Goal: Task Accomplishment & Management: Manage account settings

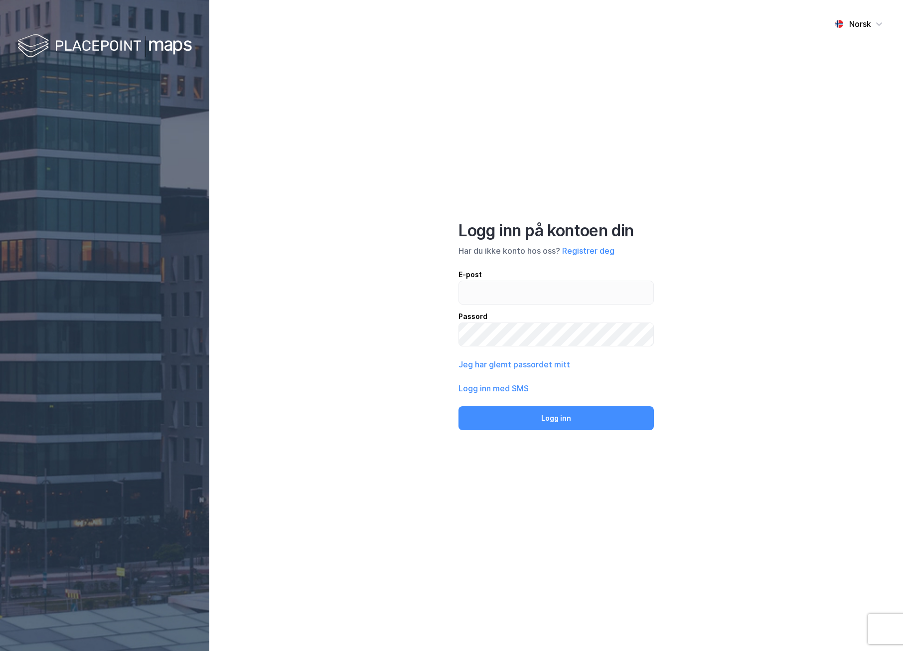
click at [371, 290] on div "Norsk Logg inn på kontoen din Har du ikke konto hos oss? Registrer deg E-post P…" at bounding box center [556, 325] width 694 height 651
click at [672, 31] on div "Norsk Logg inn på kontoen din Har du ikke konto hos oss? Registrer deg E-post P…" at bounding box center [556, 325] width 694 height 651
click at [235, 152] on div "Norsk Logg inn på kontoen din Har du ikke konto hos oss? Registrer deg E-post P…" at bounding box center [556, 325] width 694 height 651
click at [538, 294] on input "email" at bounding box center [556, 292] width 194 height 23
type input "a"
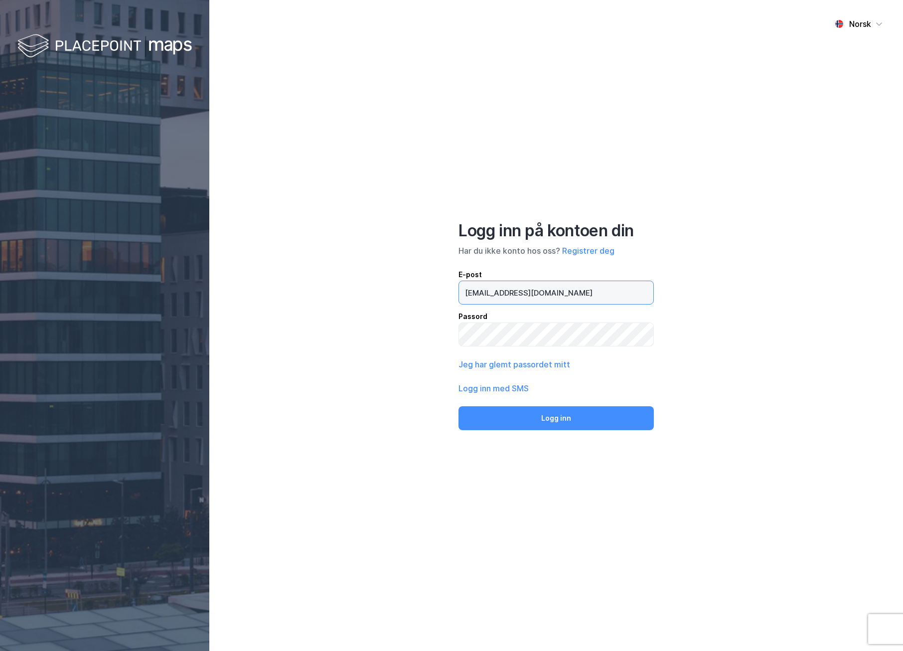
type input "[EMAIL_ADDRESS][DOMAIN_NAME]"
click at [536, 292] on input "[EMAIL_ADDRESS][DOMAIN_NAME]" at bounding box center [556, 292] width 194 height 23
drag, startPoint x: 564, startPoint y: 297, endPoint x: 441, endPoint y: 287, distance: 124.0
click at [441, 287] on div "Norsk Logg inn på kontoen din Har du ikke konto hos oss? Registrer deg E-post […" at bounding box center [556, 325] width 694 height 651
click at [334, 269] on div "Norsk Logg inn på kontoen din Har du ikke konto hos oss? Registrer deg E-post P…" at bounding box center [556, 325] width 694 height 651
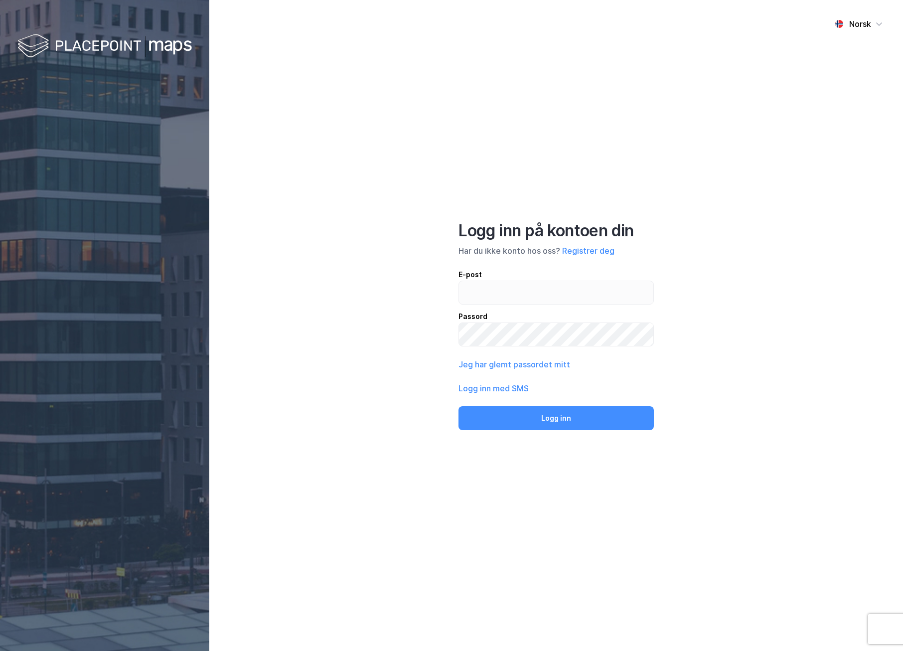
drag, startPoint x: 341, startPoint y: 189, endPoint x: 332, endPoint y: 131, distance: 58.9
click at [332, 131] on div "Norsk Logg inn på kontoen din Har du ikke konto hos oss? Registrer deg E-post P…" at bounding box center [556, 325] width 694 height 651
click at [726, 154] on div "Norsk Logg inn på kontoen din Har du ikke konto hos oss? Registrer deg E-post P…" at bounding box center [556, 325] width 694 height 651
click at [797, 417] on div "Norsk Logg inn på kontoen din Har du ikke konto hos oss? Registrer deg E-post P…" at bounding box center [556, 325] width 694 height 651
drag, startPoint x: 757, startPoint y: 202, endPoint x: 772, endPoint y: 200, distance: 15.6
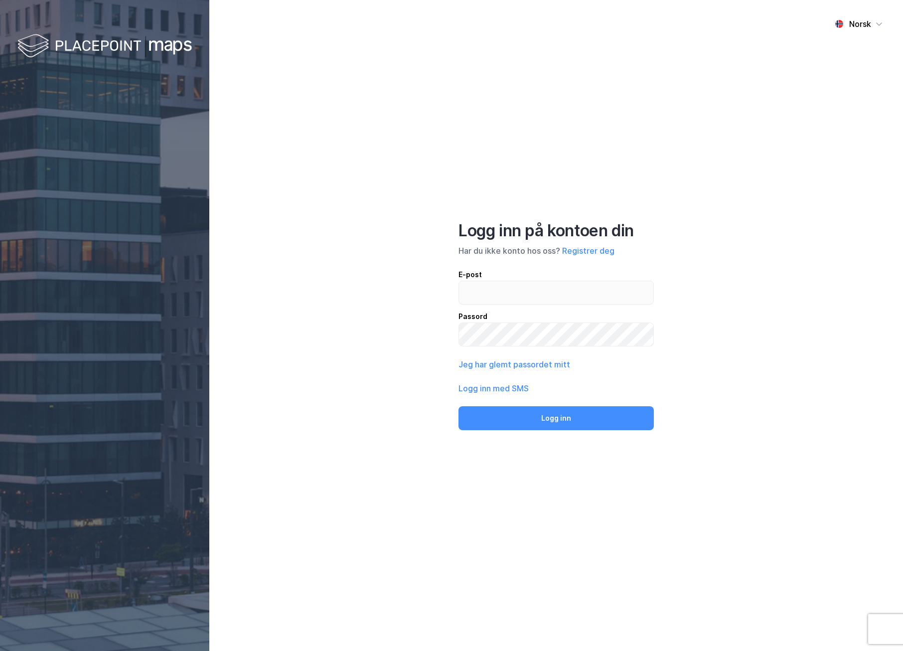
click at [760, 202] on div "Norsk Logg inn på kontoen din Har du ikke konto hos oss? Registrer deg E-post P…" at bounding box center [556, 325] width 694 height 651
click at [803, 361] on div "Norsk Logg inn på kontoen din Har du ikke konto hos oss? Registrer deg E-post P…" at bounding box center [556, 325] width 694 height 651
click at [648, 573] on div "Norsk Logg inn på kontoen din Har du ikke konto hos oss? Registrer deg E-post P…" at bounding box center [556, 325] width 694 height 651
click at [728, 245] on div "Norsk Logg inn på kontoen din Har du ikke konto hos oss? Registrer deg E-post P…" at bounding box center [556, 325] width 694 height 651
click at [757, 241] on div "Norsk Logg inn på kontoen din Har du ikke konto hos oss? Registrer deg E-post P…" at bounding box center [556, 325] width 694 height 651
